Goal: Use online tool/utility: Utilize a website feature to perform a specific function

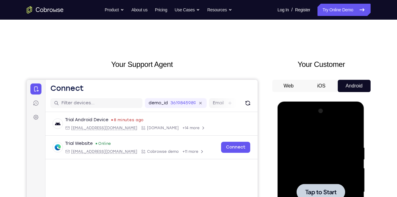
click at [303, 145] on div at bounding box center [320, 192] width 77 height 172
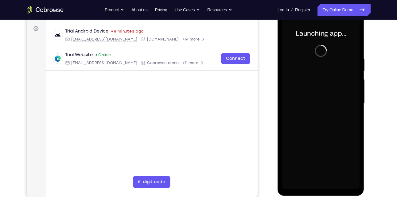
scroll to position [90, 0]
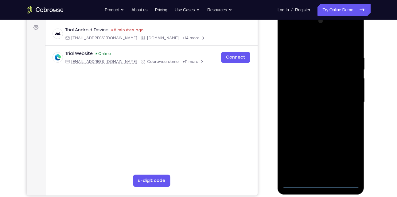
click at [313, 183] on div at bounding box center [320, 102] width 77 height 172
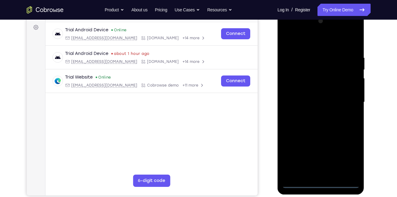
click at [315, 183] on div at bounding box center [320, 102] width 77 height 172
click at [346, 164] on div at bounding box center [320, 102] width 77 height 172
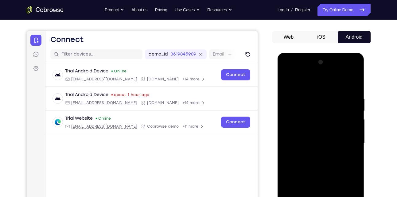
scroll to position [48, 0]
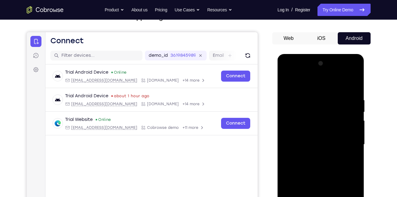
click at [320, 89] on div at bounding box center [320, 145] width 77 height 172
click at [349, 143] on div at bounding box center [320, 145] width 77 height 172
click at [313, 154] on div at bounding box center [320, 145] width 77 height 172
click at [309, 140] on div at bounding box center [320, 145] width 77 height 172
click at [303, 133] on div at bounding box center [320, 145] width 77 height 172
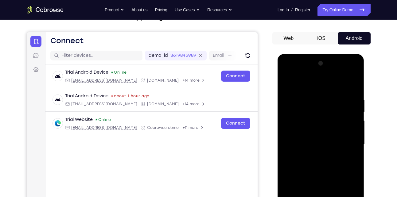
click at [302, 142] on div at bounding box center [320, 145] width 77 height 172
click at [305, 166] on div at bounding box center [320, 145] width 77 height 172
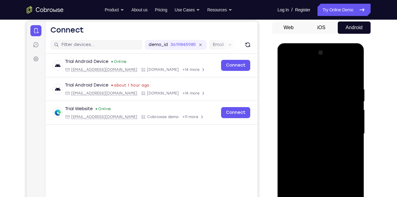
scroll to position [59, 0]
click at [318, 150] on div at bounding box center [320, 134] width 77 height 172
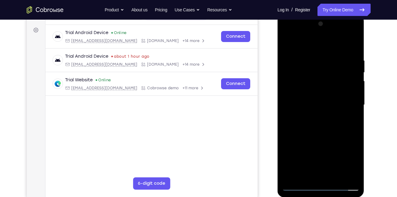
scroll to position [87, 0]
click at [352, 48] on div at bounding box center [320, 105] width 77 height 172
click at [355, 43] on div at bounding box center [320, 105] width 77 height 172
click at [290, 43] on div at bounding box center [320, 105] width 77 height 172
click at [336, 176] on div at bounding box center [320, 105] width 77 height 172
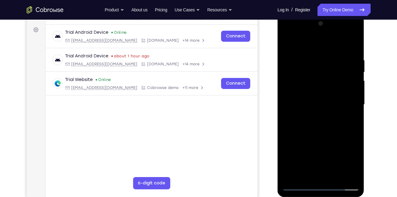
click at [332, 137] on div at bounding box center [320, 105] width 77 height 172
click at [326, 49] on div at bounding box center [320, 105] width 77 height 172
drag, startPoint x: 318, startPoint y: 105, endPoint x: 320, endPoint y: 84, distance: 21.6
click at [320, 84] on div at bounding box center [320, 105] width 77 height 172
click at [320, 72] on div at bounding box center [320, 105] width 77 height 172
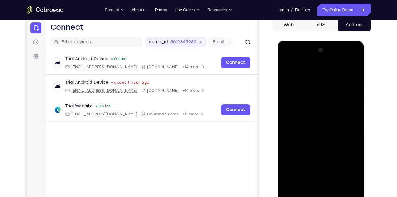
scroll to position [60, 0]
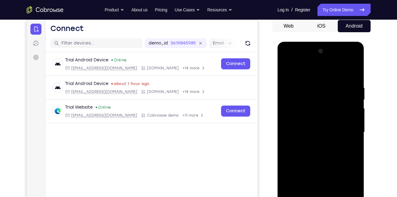
click at [319, 95] on div at bounding box center [320, 132] width 77 height 172
click at [319, 99] on div at bounding box center [320, 132] width 77 height 172
click at [289, 71] on div at bounding box center [320, 132] width 77 height 172
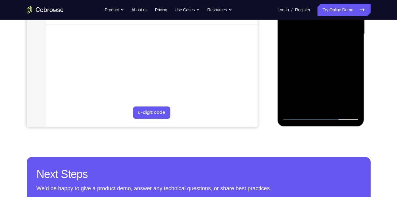
scroll to position [158, 0]
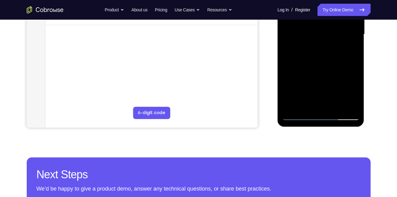
click at [306, 108] on div at bounding box center [320, 34] width 77 height 172
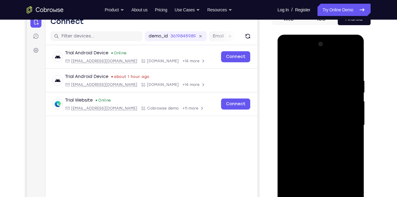
scroll to position [66, 0]
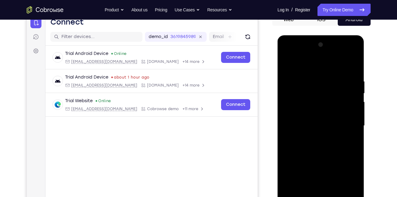
click at [313, 65] on div at bounding box center [320, 126] width 77 height 172
click at [314, 107] on div at bounding box center [320, 126] width 77 height 172
click at [332, 73] on div at bounding box center [320, 126] width 77 height 172
click at [320, 140] on div at bounding box center [320, 126] width 77 height 172
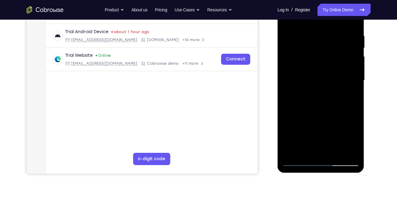
scroll to position [112, 0]
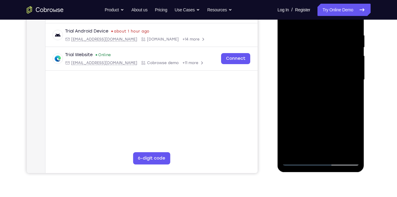
click at [348, 95] on div at bounding box center [320, 80] width 77 height 172
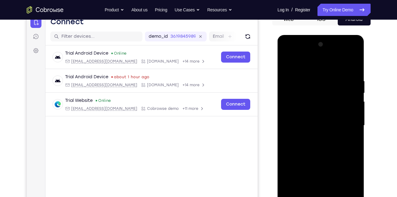
scroll to position [62, 0]
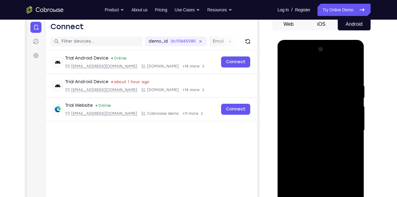
click at [289, 68] on div at bounding box center [320, 131] width 77 height 172
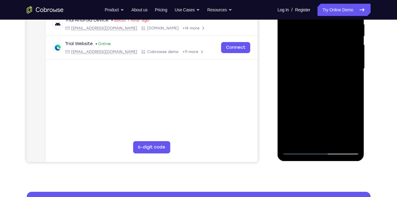
scroll to position [126, 0]
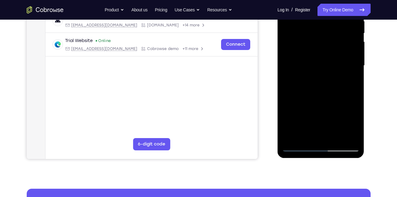
click at [304, 139] on div at bounding box center [320, 66] width 77 height 172
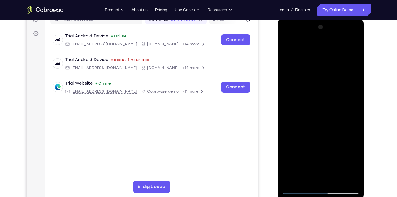
scroll to position [71, 0]
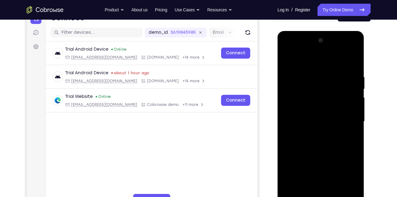
click at [313, 60] on div at bounding box center [320, 122] width 77 height 172
click at [303, 81] on div at bounding box center [320, 122] width 77 height 172
click at [313, 81] on div at bounding box center [320, 122] width 77 height 172
click at [314, 143] on div at bounding box center [320, 122] width 77 height 172
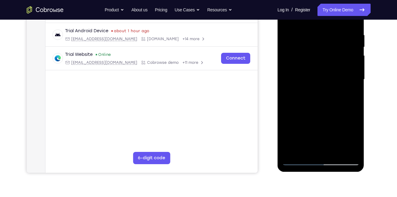
scroll to position [114, 0]
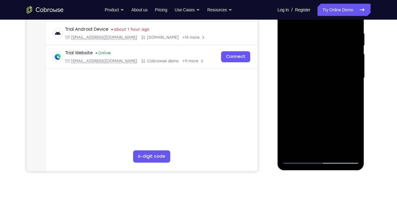
click at [326, 120] on div at bounding box center [320, 78] width 77 height 172
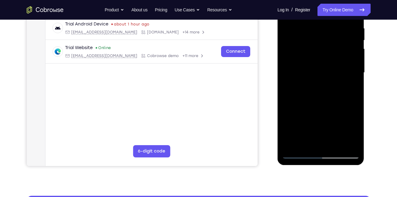
scroll to position [119, 0]
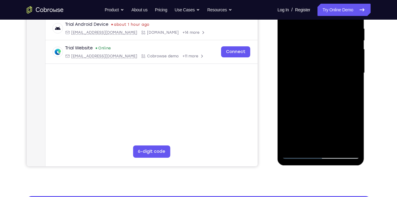
click at [290, 143] on div at bounding box center [320, 73] width 77 height 172
click at [332, 145] on div at bounding box center [320, 73] width 77 height 172
click at [327, 70] on div at bounding box center [320, 73] width 77 height 172
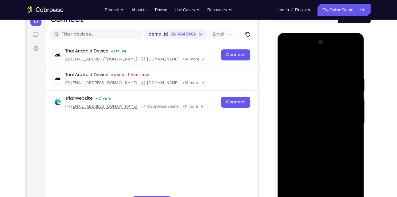
scroll to position [68, 0]
click at [291, 63] on div at bounding box center [320, 124] width 77 height 172
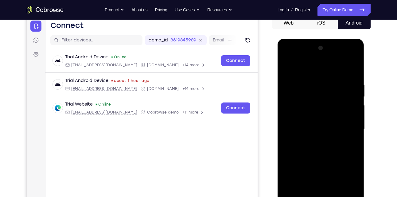
scroll to position [54, 0]
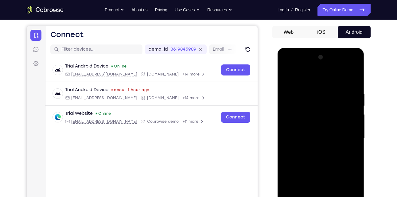
drag, startPoint x: 342, startPoint y: 86, endPoint x: 297, endPoint y: 91, distance: 45.5
click at [297, 91] on div at bounding box center [320, 138] width 77 height 172
drag, startPoint x: 343, startPoint y: 95, endPoint x: 289, endPoint y: 102, distance: 55.0
click at [289, 102] on div at bounding box center [320, 138] width 77 height 172
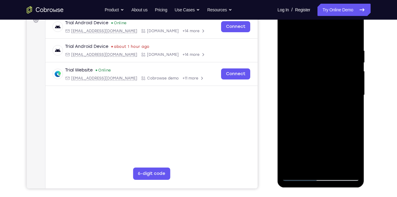
scroll to position [113, 0]
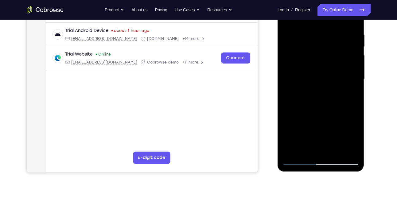
click at [335, 153] on div at bounding box center [320, 79] width 77 height 172
click at [309, 78] on div at bounding box center [320, 79] width 77 height 172
click at [287, 113] on div at bounding box center [320, 79] width 77 height 172
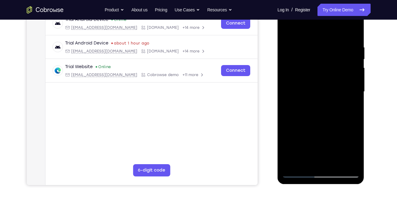
click at [334, 65] on div at bounding box center [320, 92] width 77 height 172
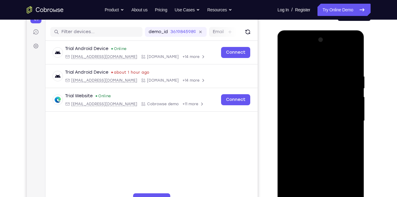
scroll to position [66, 0]
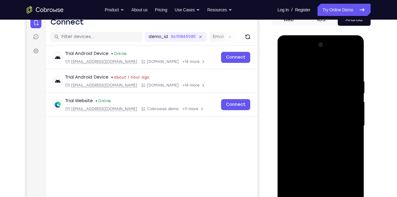
click at [289, 63] on div at bounding box center [320, 126] width 77 height 172
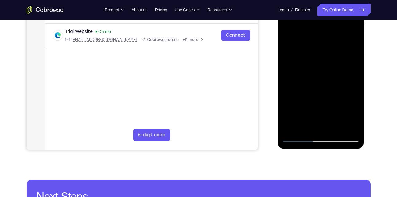
scroll to position [143, 0]
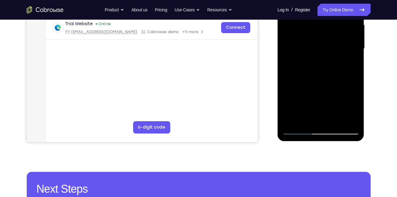
click at [296, 129] on div at bounding box center [320, 49] width 77 height 172
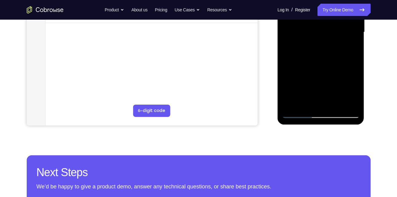
scroll to position [160, 0]
click at [299, 114] on div at bounding box center [320, 33] width 77 height 172
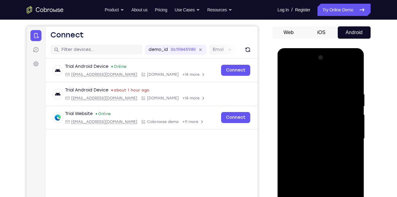
scroll to position [53, 0]
drag, startPoint x: 315, startPoint y: 95, endPoint x: 310, endPoint y: 160, distance: 65.3
click at [310, 161] on div at bounding box center [320, 139] width 77 height 172
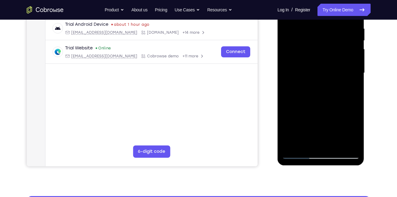
scroll to position [115, 0]
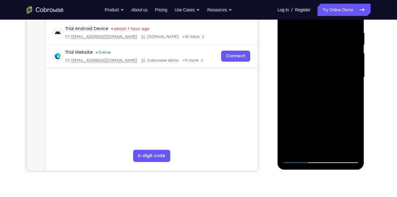
click at [343, 106] on div at bounding box center [320, 77] width 77 height 172
click at [299, 104] on div at bounding box center [320, 77] width 77 height 172
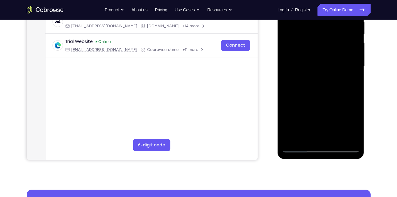
scroll to position [125, 0]
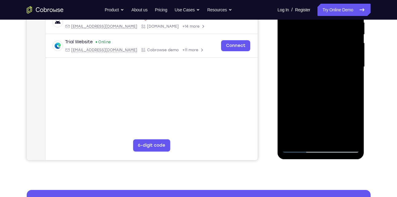
drag, startPoint x: 306, startPoint y: 116, endPoint x: 314, endPoint y: 84, distance: 33.0
click at [314, 84] on div at bounding box center [320, 67] width 77 height 172
drag, startPoint x: 298, startPoint y: 99, endPoint x: 300, endPoint y: 82, distance: 16.6
click at [300, 82] on div at bounding box center [320, 67] width 77 height 172
click at [291, 112] on div at bounding box center [320, 67] width 77 height 172
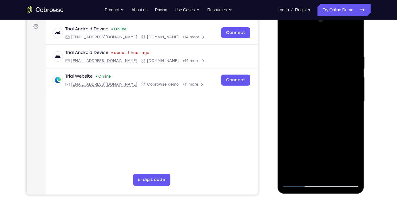
scroll to position [72, 0]
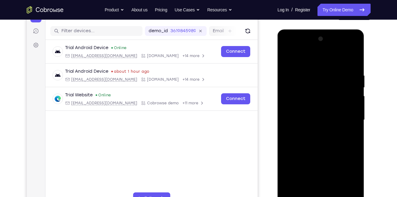
drag, startPoint x: 324, startPoint y: 75, endPoint x: 329, endPoint y: 112, distance: 37.8
click at [329, 112] on div at bounding box center [320, 120] width 77 height 172
click at [353, 124] on div at bounding box center [320, 120] width 77 height 172
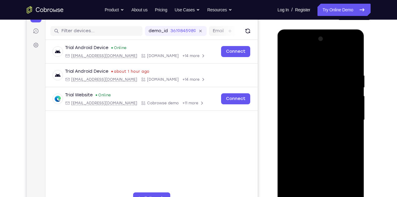
click at [353, 124] on div at bounding box center [320, 120] width 77 height 172
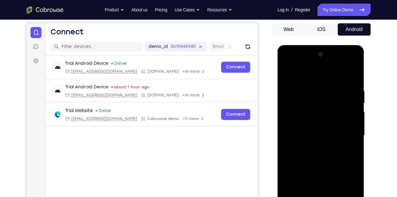
scroll to position [55, 0]
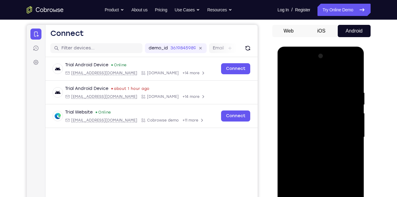
click at [288, 76] on div at bounding box center [320, 137] width 77 height 172
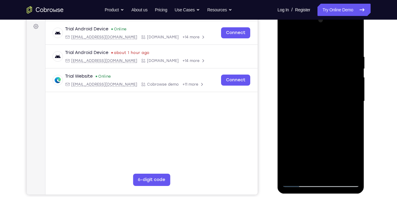
scroll to position [90, 0]
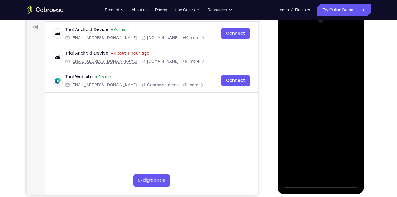
click at [310, 87] on div at bounding box center [320, 102] width 77 height 172
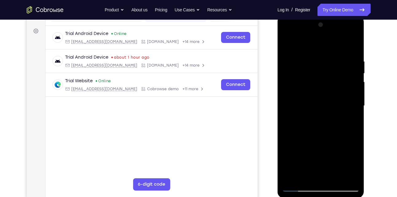
scroll to position [85, 0]
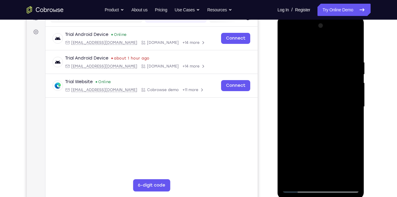
click at [288, 46] on div at bounding box center [320, 107] width 77 height 172
click at [300, 95] on div at bounding box center [320, 107] width 77 height 172
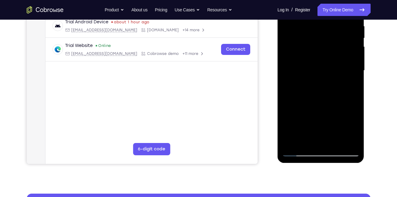
scroll to position [122, 0]
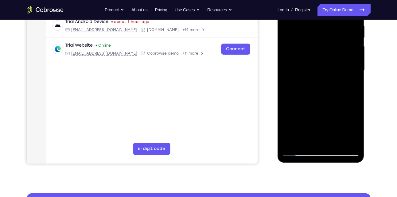
drag, startPoint x: 312, startPoint y: 112, endPoint x: 315, endPoint y: 51, distance: 61.5
click at [315, 51] on div at bounding box center [320, 70] width 77 height 172
click at [349, 104] on div at bounding box center [320, 70] width 77 height 172
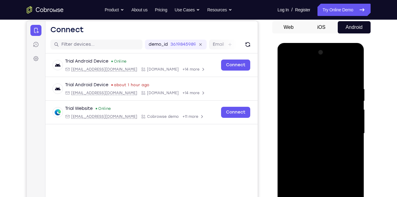
scroll to position [57, 0]
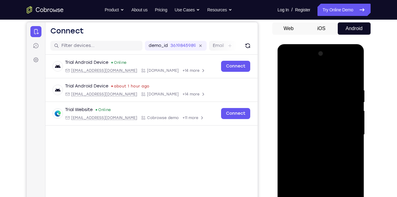
click at [289, 72] on div at bounding box center [320, 135] width 77 height 172
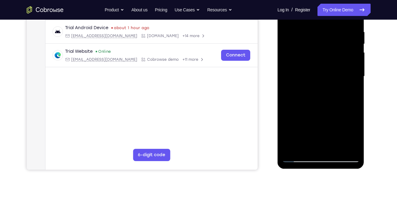
scroll to position [121, 0]
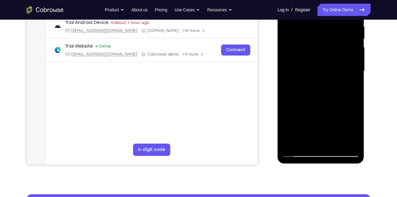
click at [292, 144] on div at bounding box center [320, 71] width 77 height 172
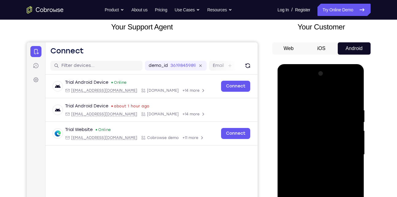
scroll to position [37, 0]
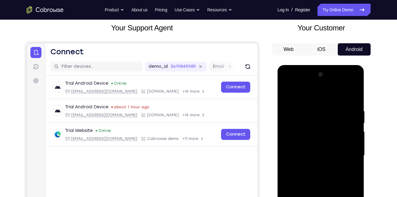
click at [316, 108] on div at bounding box center [320, 156] width 77 height 172
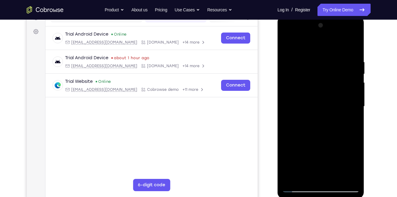
scroll to position [86, 0]
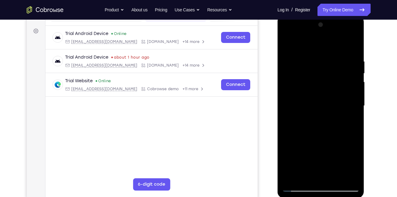
click at [353, 46] on div at bounding box center [320, 106] width 77 height 172
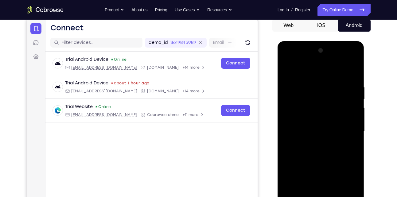
scroll to position [59, 0]
